Goal: Task Accomplishment & Management: Manage account settings

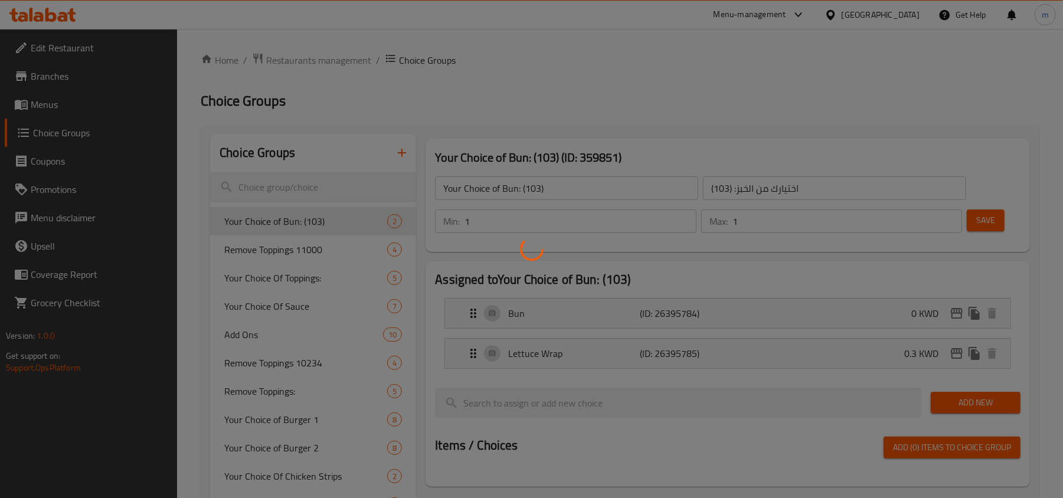
click at [69, 40] on div at bounding box center [531, 249] width 1063 height 498
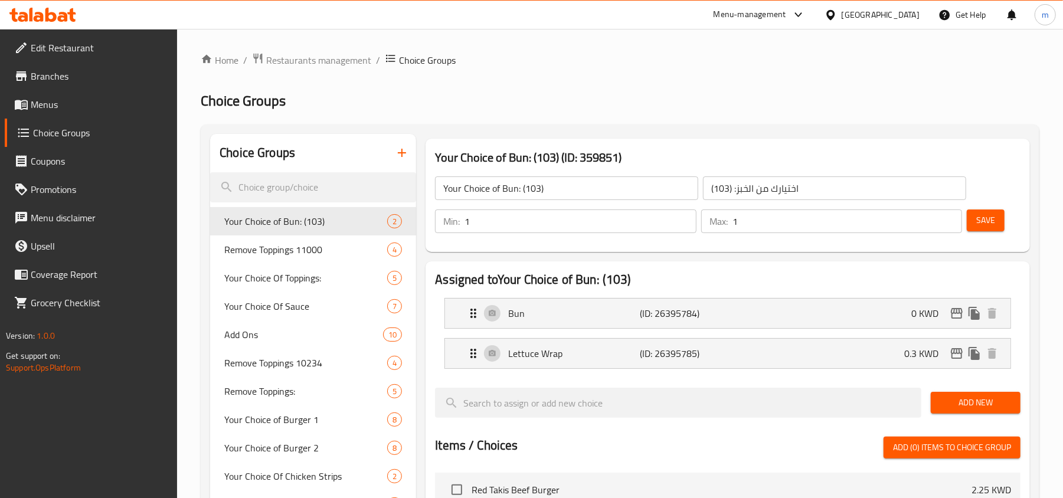
click at [61, 12] on div at bounding box center [531, 249] width 1063 height 498
click at [349, 55] on span "Restaurants management" at bounding box center [318, 60] width 105 height 14
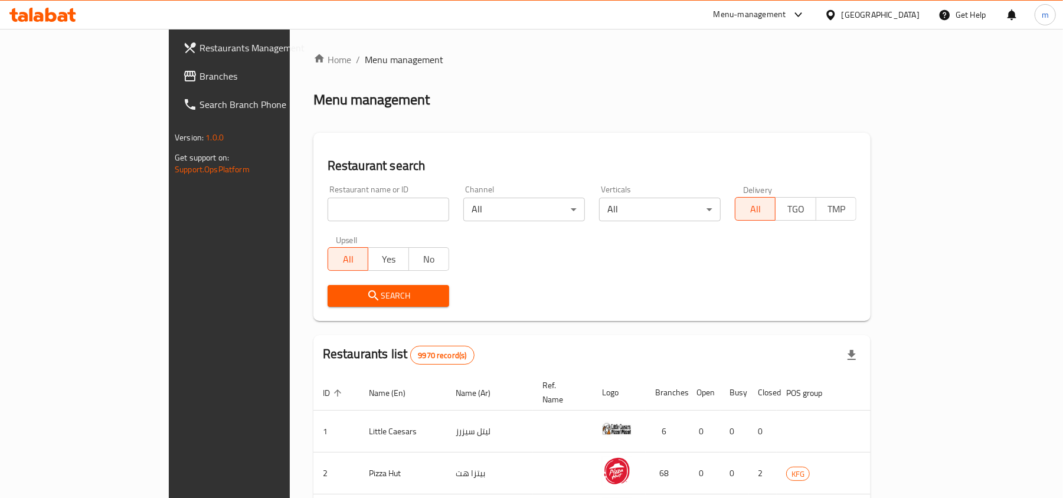
click at [200, 76] on span "Branches" at bounding box center [269, 76] width 138 height 14
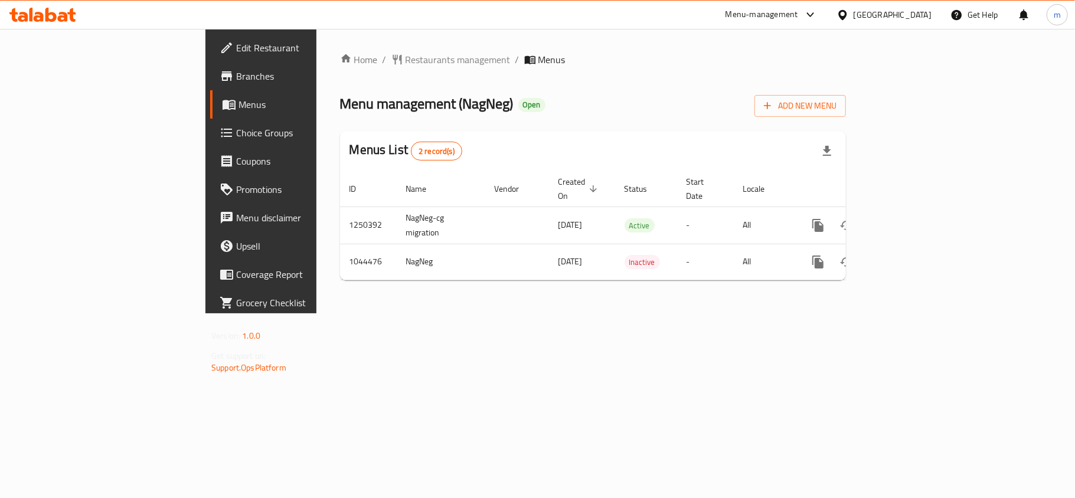
click at [236, 132] on span "Choice Groups" at bounding box center [305, 133] width 139 height 14
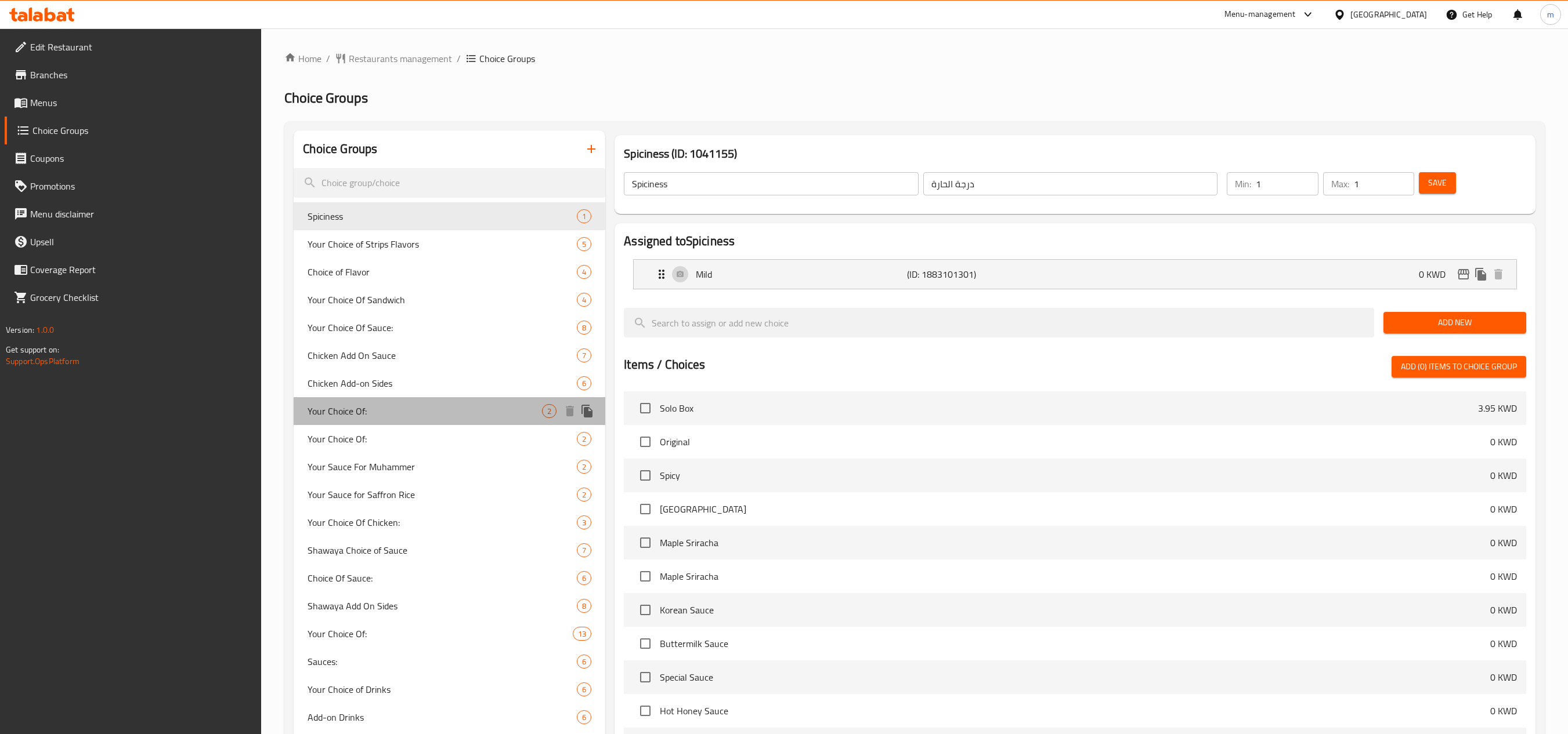
click at [366, 406] on span "Your Choice Of:" at bounding box center [425, 411] width 235 height 14
type input "Your Choice Of:"
type input "إختيارك من:"
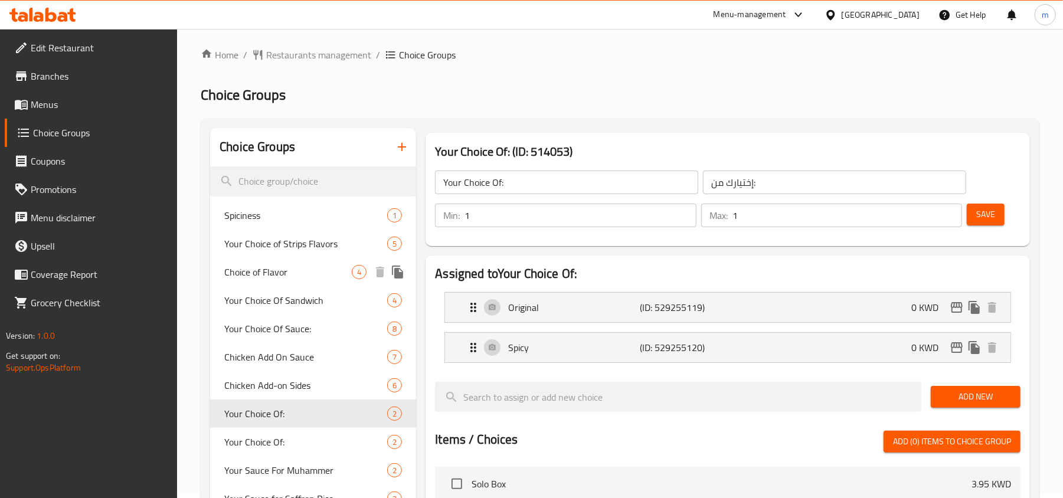
scroll to position [83, 0]
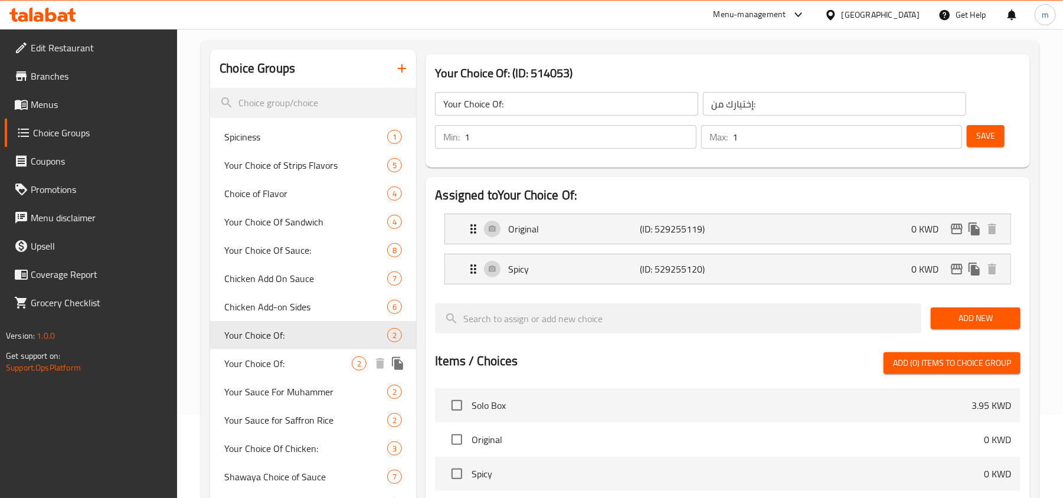
click at [285, 367] on span "Your Choice Of:" at bounding box center [288, 364] width 128 height 14
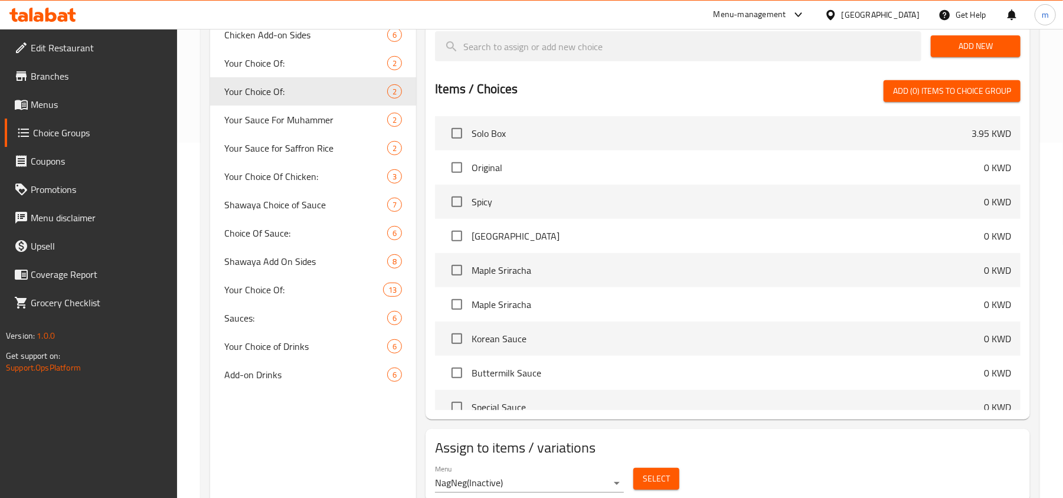
scroll to position [319, 0]
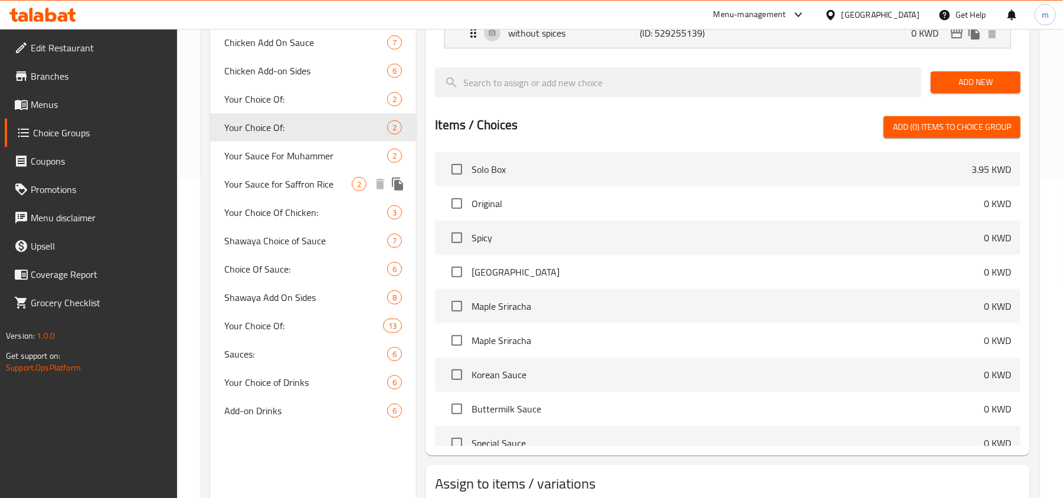
click at [289, 185] on span "Your Sauce for Saffron Rice" at bounding box center [288, 184] width 128 height 14
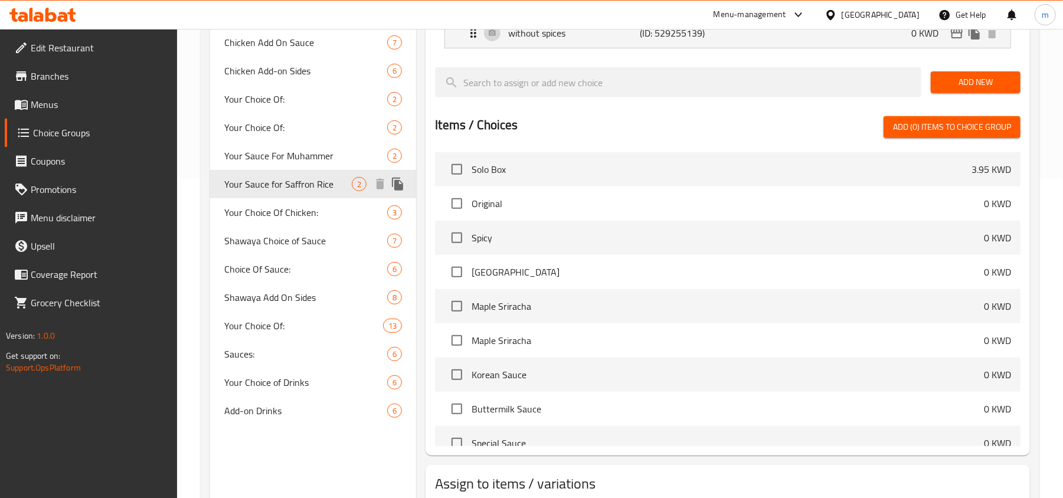
type input "Your Sauce for Saffron Rice"
type input "صلصتك للأرز بالزعفران"
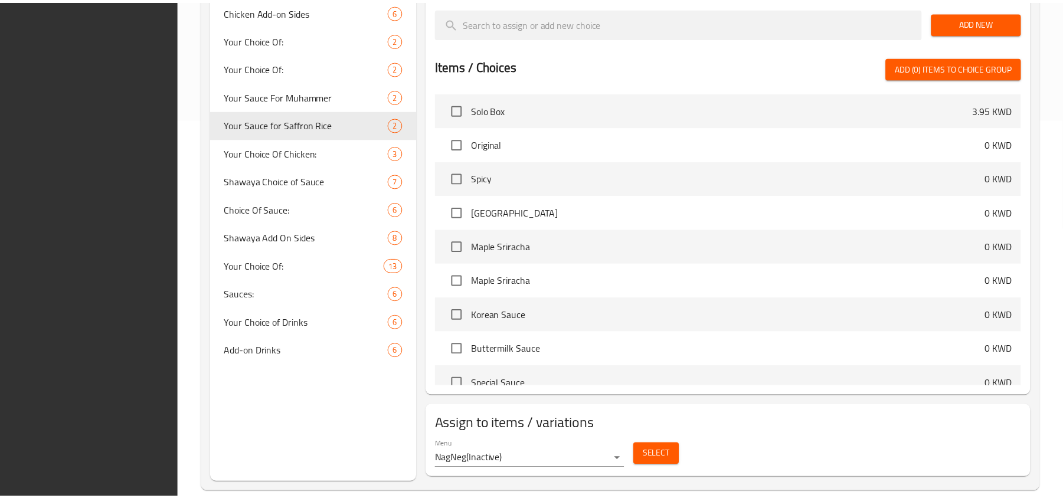
scroll to position [398, 0]
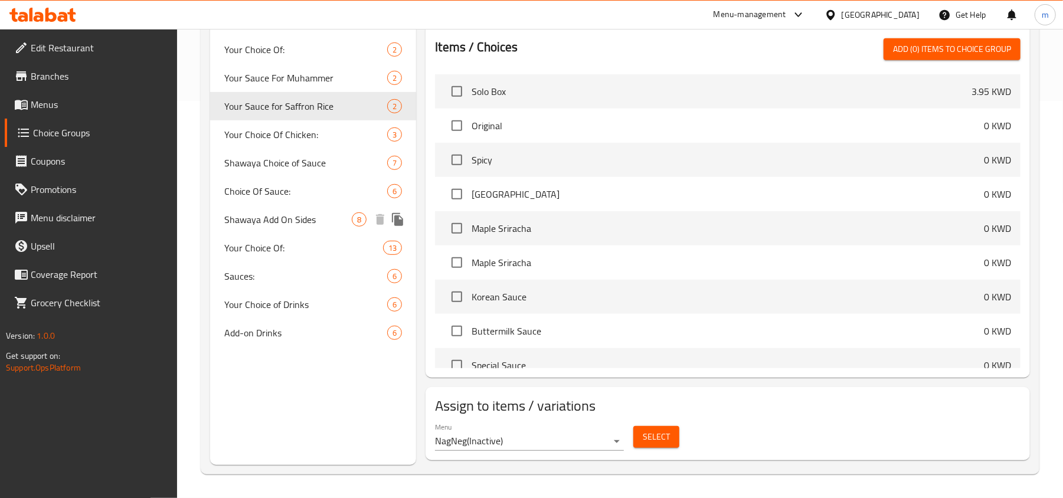
click at [248, 227] on div "Shawaya Add On Sides 8" at bounding box center [313, 219] width 206 height 28
type input "Shawaya Add On Sides"
type input "إضافات جانبية للشواية"
type input "0"
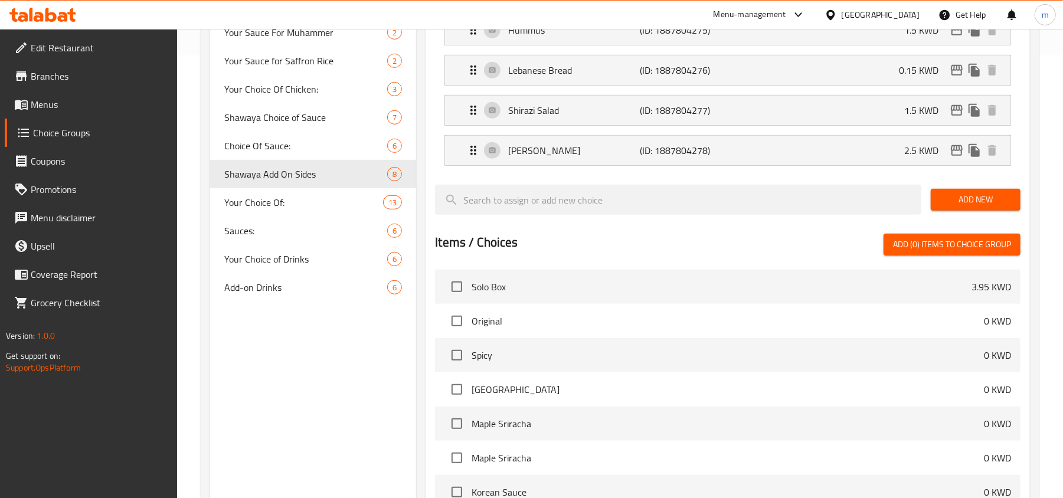
scroll to position [405, 0]
